Goal: Information Seeking & Learning: Learn about a topic

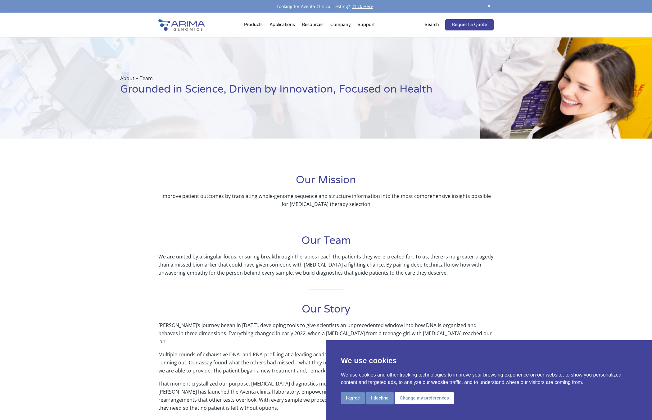
click at [380, 349] on button "I decline" at bounding box center [379, 397] width 27 height 11
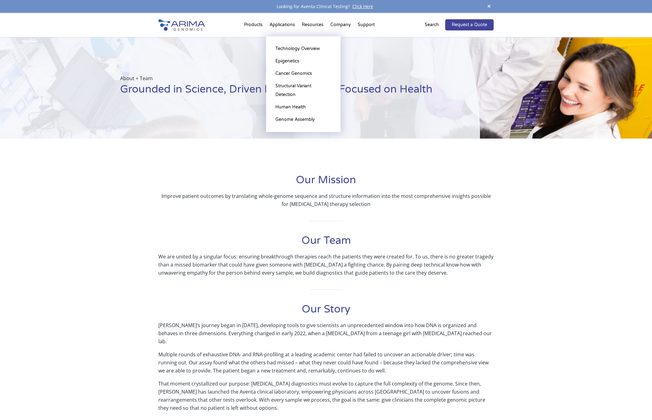
click at [279, 22] on li "Applications Technology Overview Epigenetics Cancer Genomics Structural Variant…" at bounding box center [282, 26] width 32 height 21
click at [311, 71] on link "Cancer Genomics" at bounding box center [303, 73] width 62 height 12
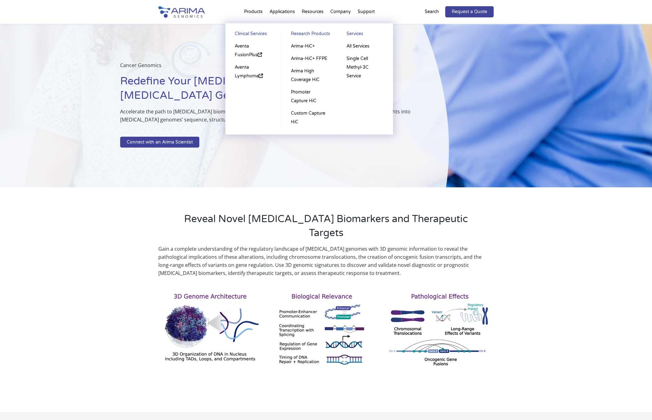
click at [263, 12] on li "Products Clinical Services Aventa FusionPlus Aventa [MEDICAL_DATA] Research Pro…" at bounding box center [253, 12] width 25 height 21
click at [252, 12] on li "Products Clinical Services Aventa FusionPlus Aventa [MEDICAL_DATA] Research Pro…" at bounding box center [253, 12] width 25 height 21
click at [252, 11] on li "Products Clinical Services Aventa FusionPlus Aventa [MEDICAL_DATA] Research Pro…" at bounding box center [253, 12] width 25 height 21
click at [260, 10] on li "Products Clinical Services Aventa FusionPlus Aventa [MEDICAL_DATA] Research Pro…" at bounding box center [253, 12] width 25 height 21
click at [247, 55] on link "Aventa FusionPlus" at bounding box center [253, 50] width 43 height 21
